Goal: Navigation & Orientation: Find specific page/section

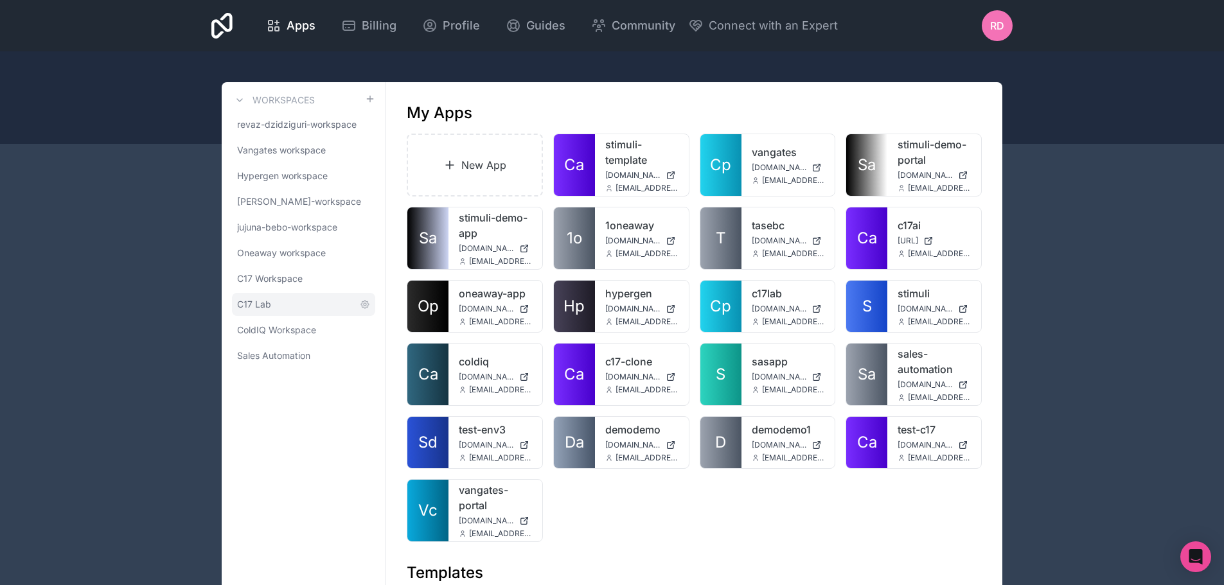
click at [274, 308] on link "C17 Lab" at bounding box center [303, 304] width 143 height 23
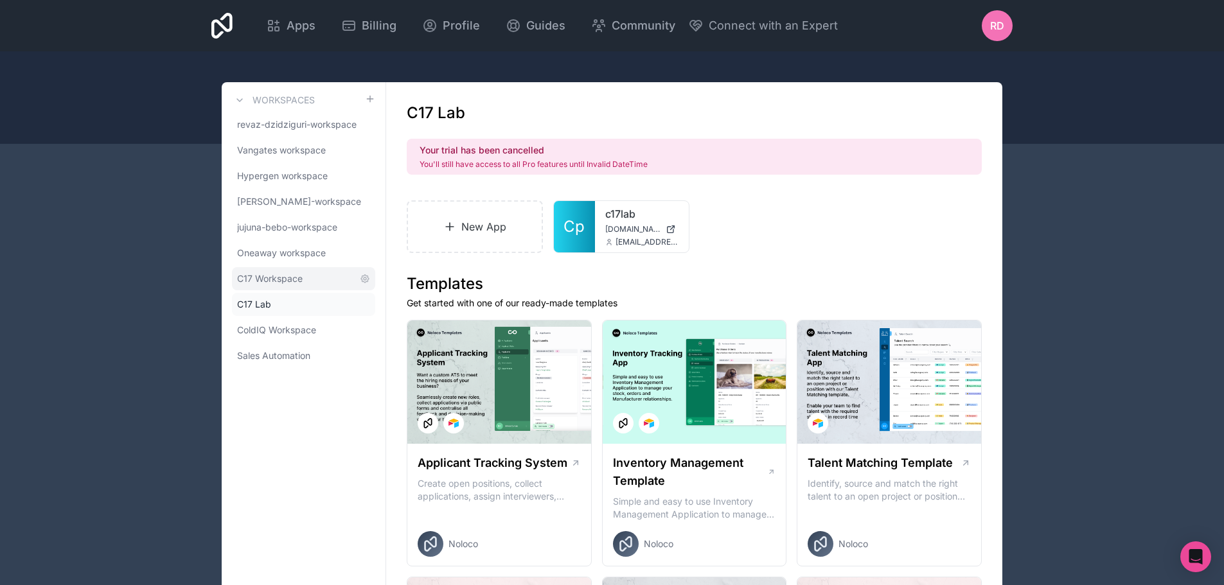
click at [280, 276] on span "C17 Workspace" at bounding box center [270, 278] width 66 height 13
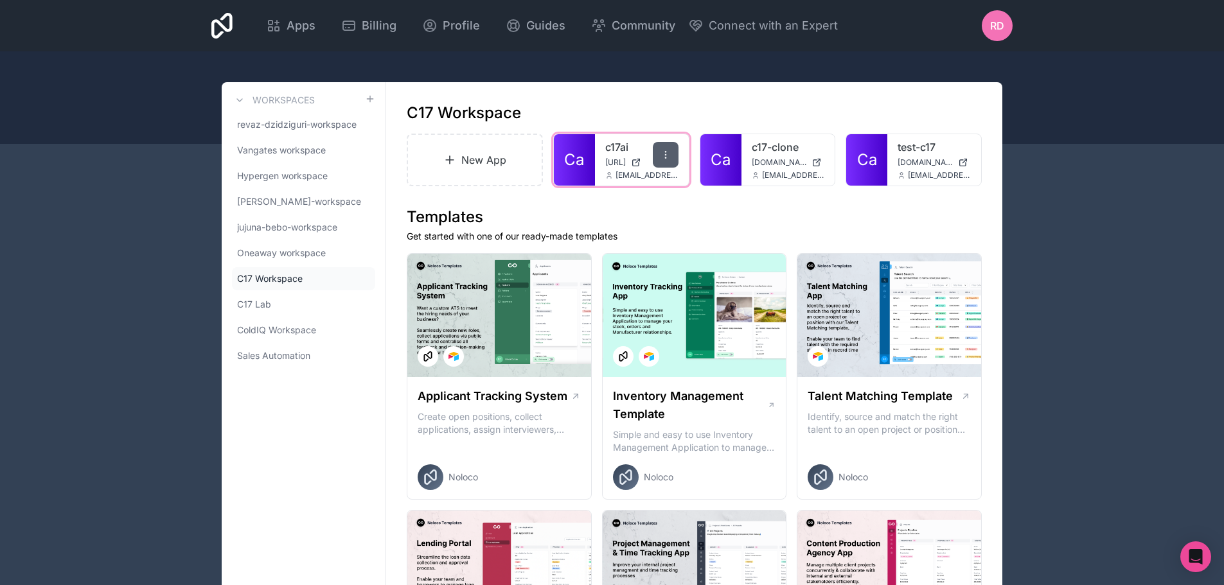
click at [673, 153] on div at bounding box center [666, 155] width 26 height 26
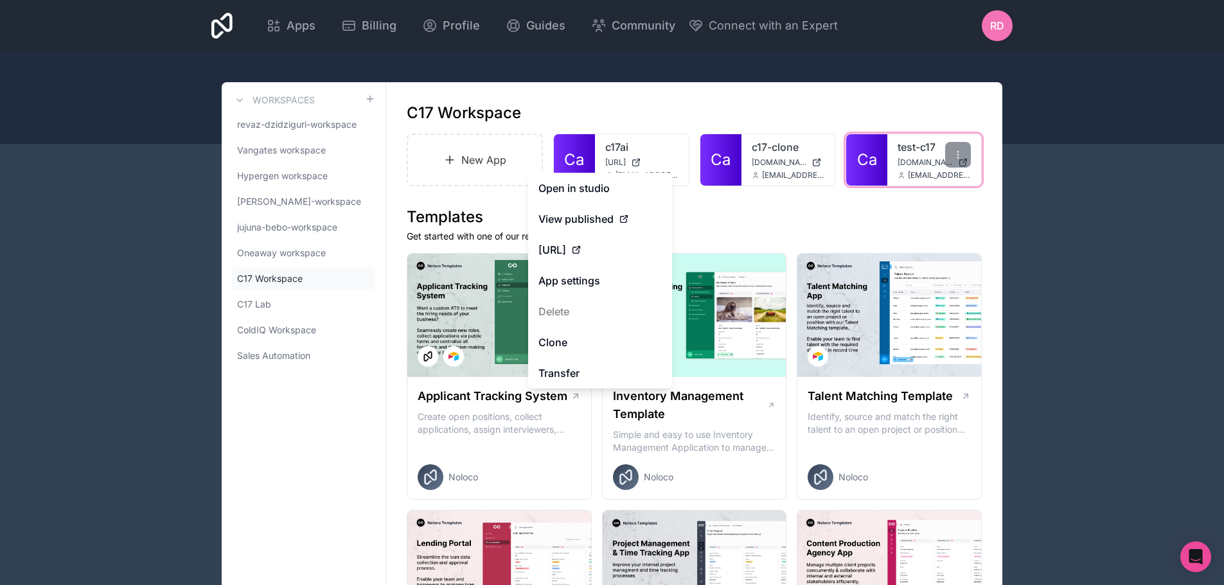
click at [883, 157] on link "Ca" at bounding box center [866, 159] width 41 height 51
